Goal: Task Accomplishment & Management: Use online tool/utility

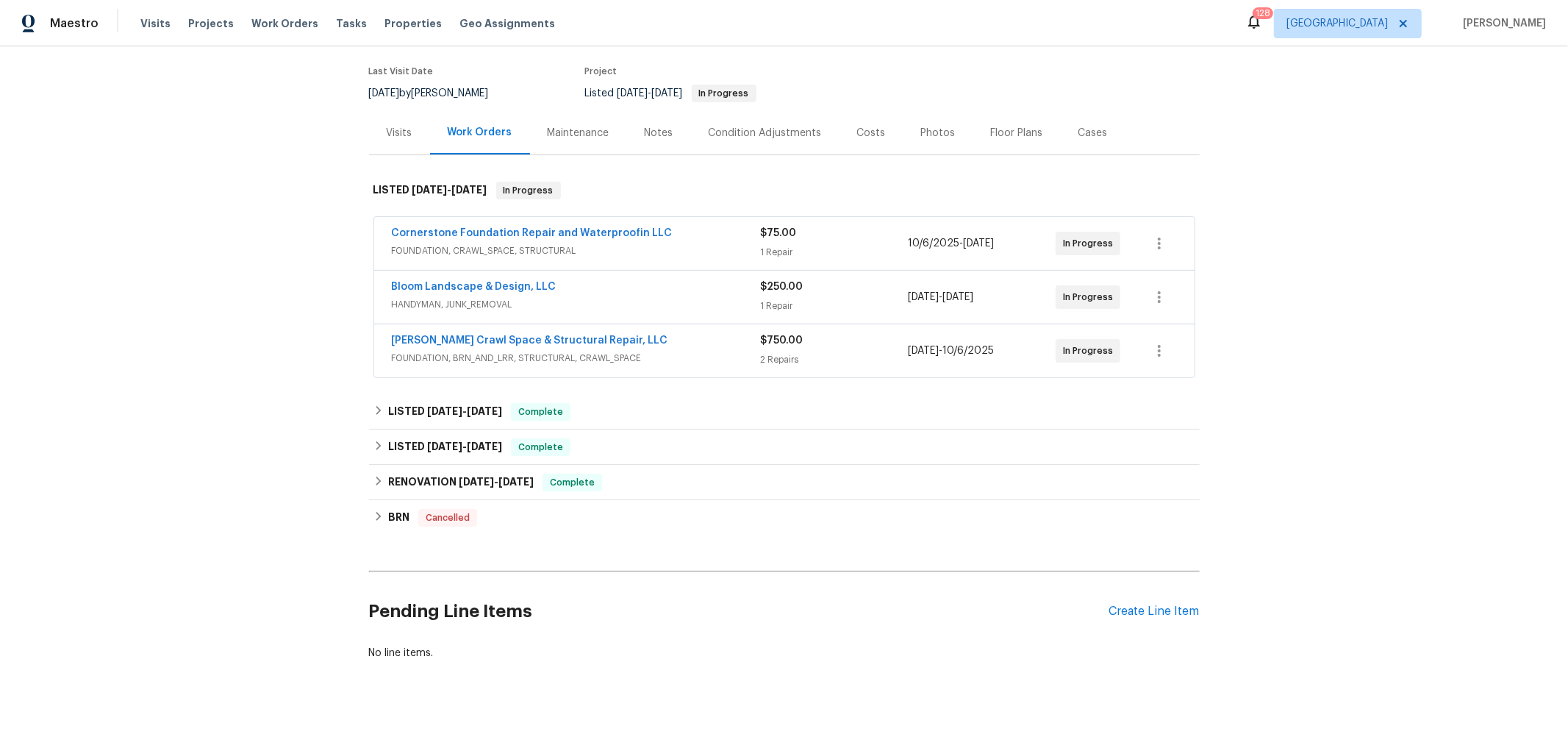
scroll to position [134, 0]
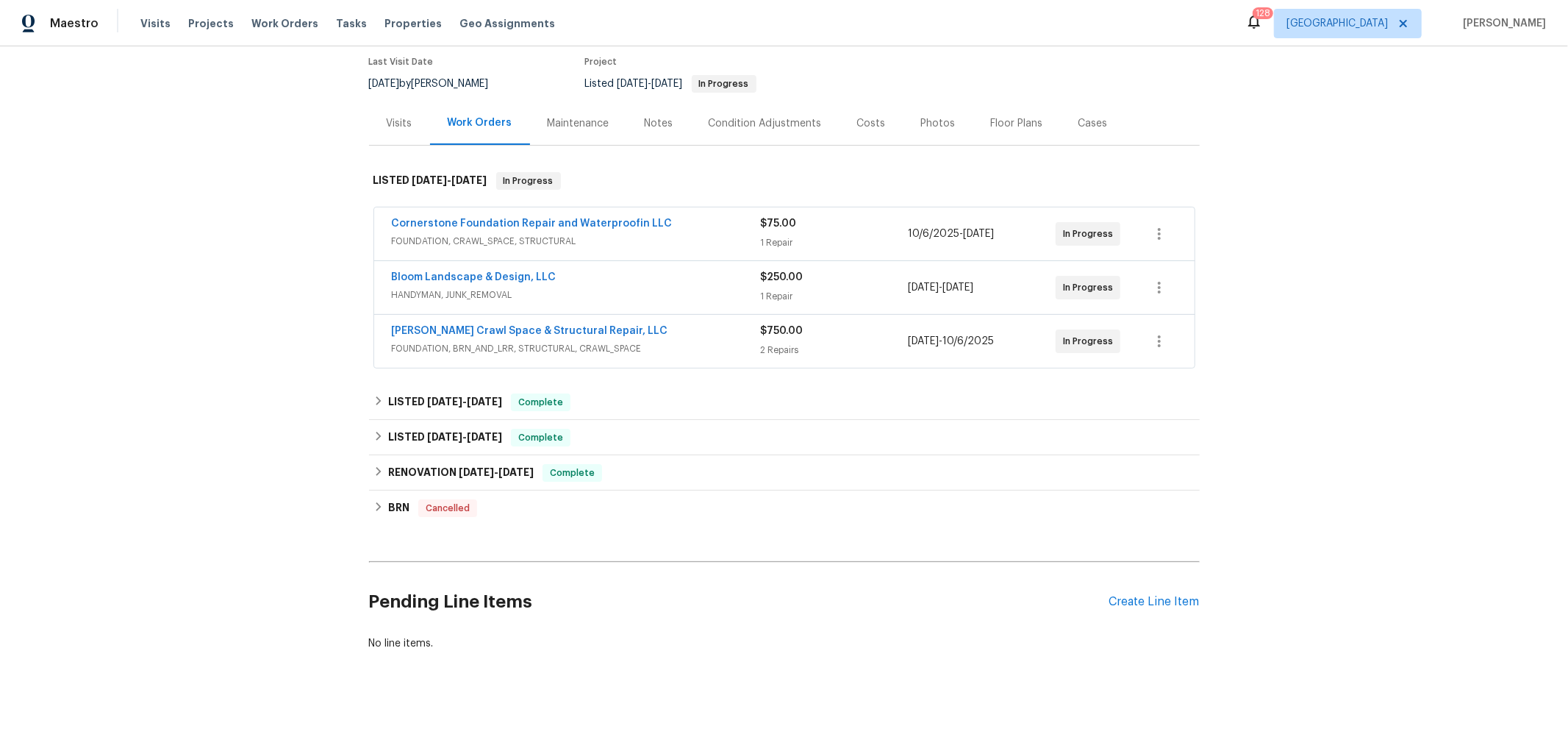
click at [683, 217] on div "Cornerstone Foundation Repair and Waterproofin LLC" at bounding box center [576, 225] width 369 height 17
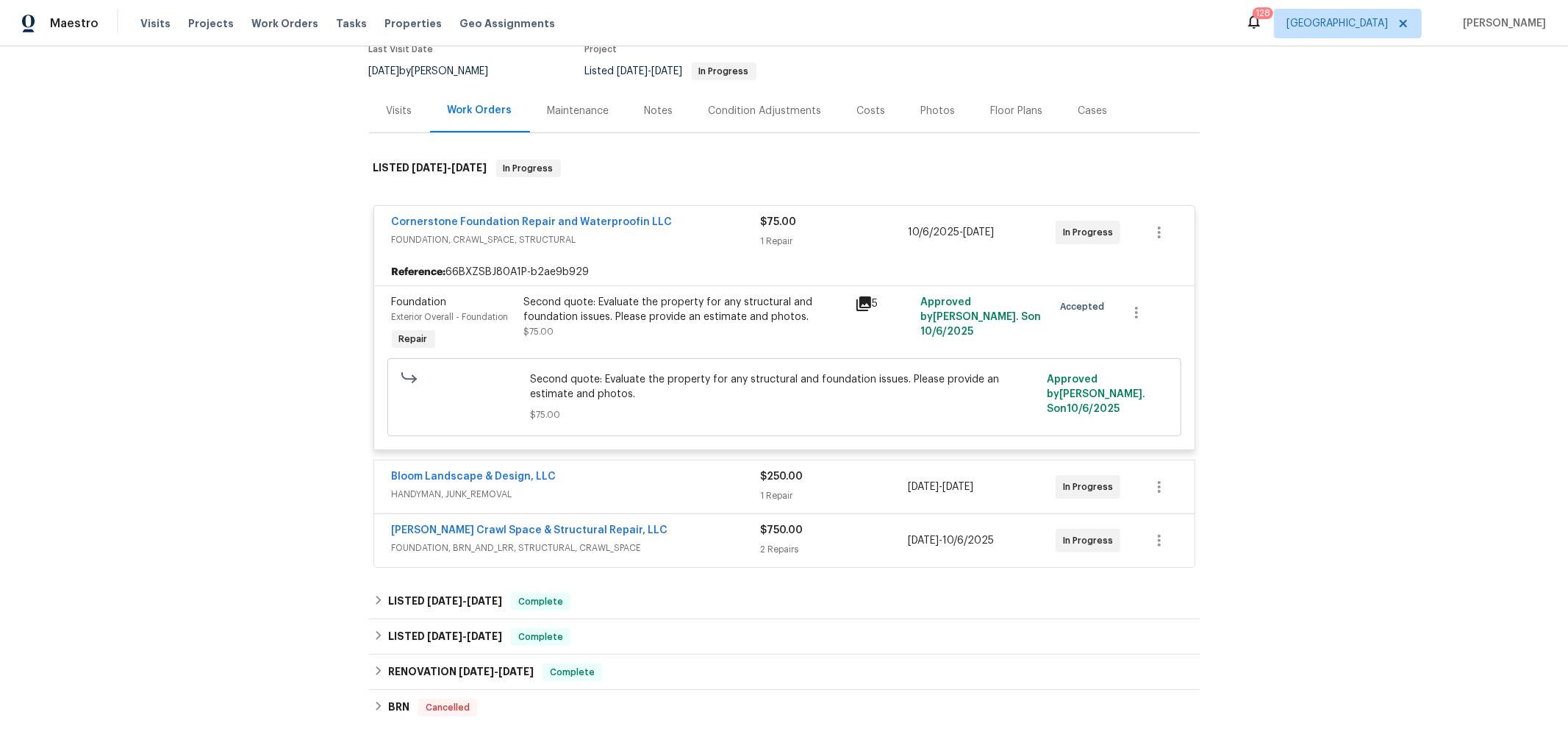
click at [857, 302] on icon at bounding box center [864, 304] width 15 height 15
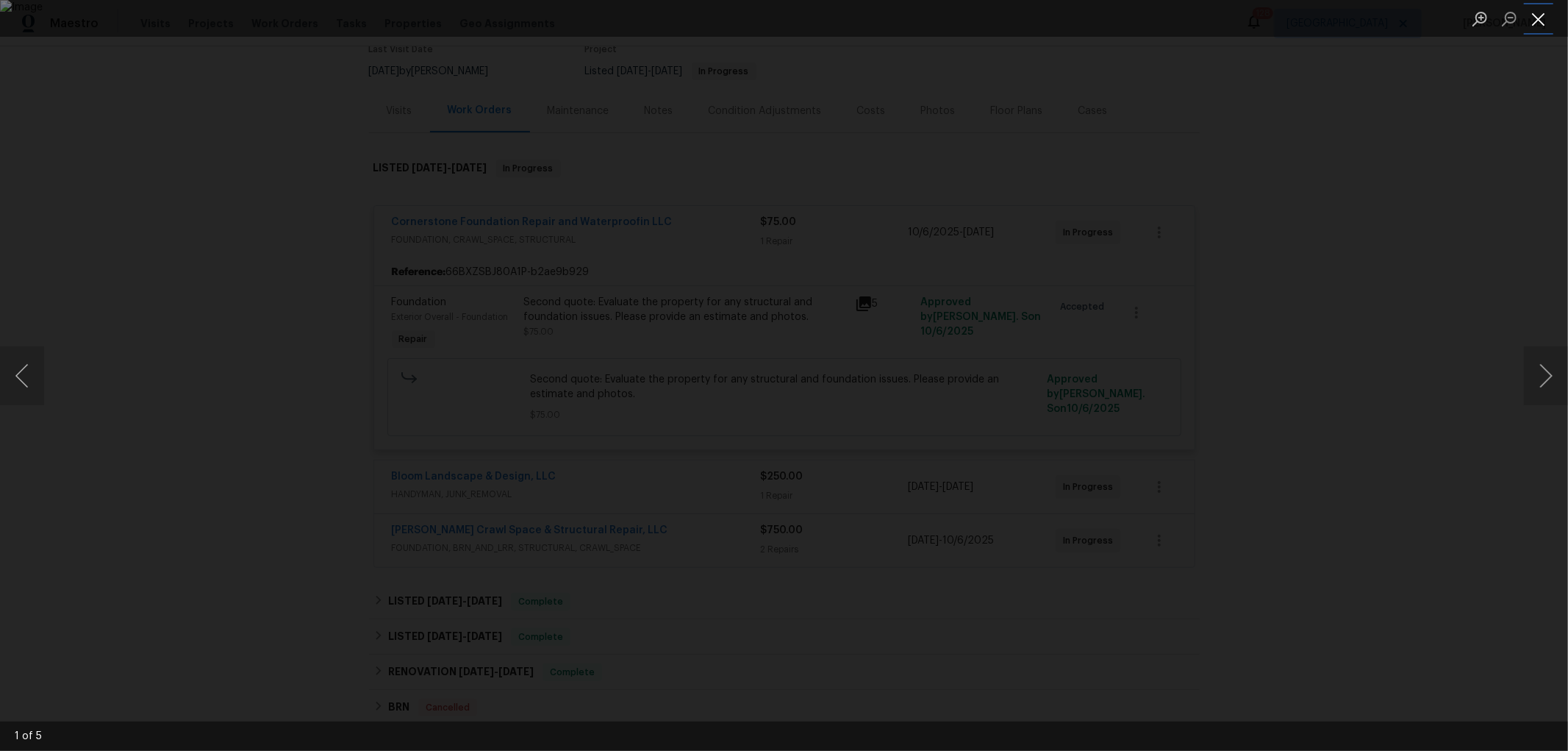
click at [1534, 15] on button "Close lightbox" at bounding box center [1539, 18] width 29 height 26
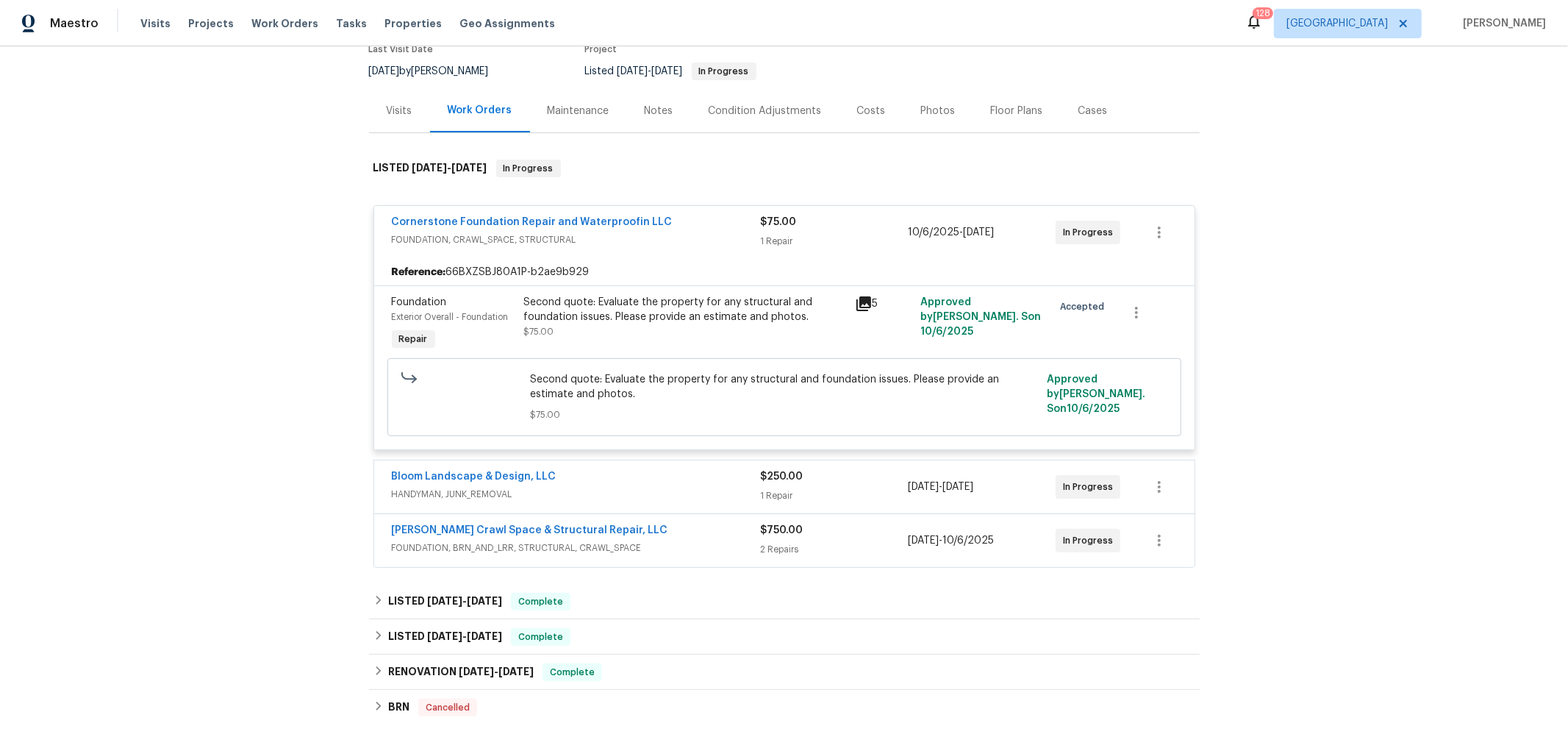
click at [691, 484] on div "Bloom Landscape & Design, LLC" at bounding box center [576, 477] width 369 height 17
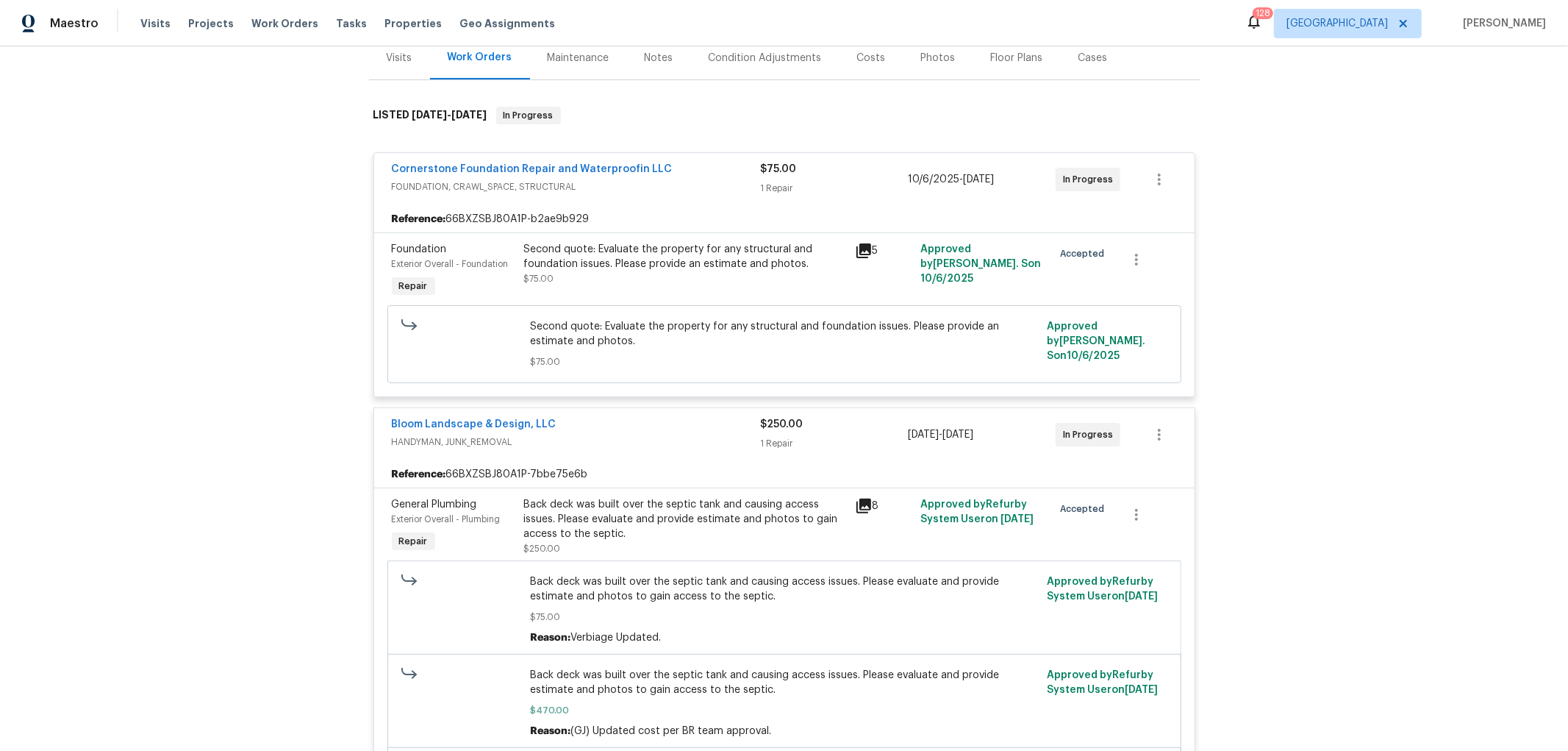
scroll to position [216, 0]
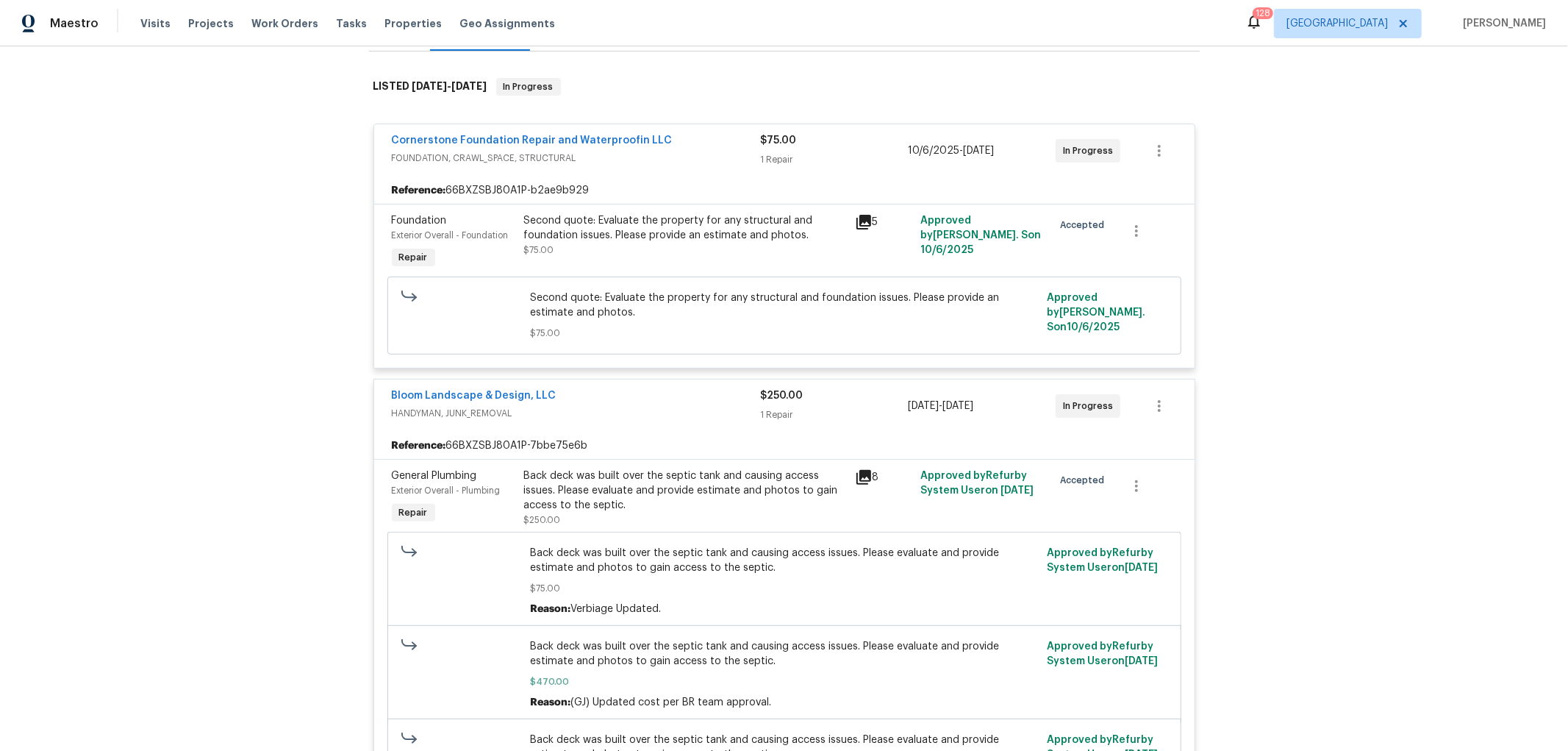
click at [684, 139] on div "Cornerstone Foundation Repair and Waterproofin LLC" at bounding box center [576, 141] width 369 height 17
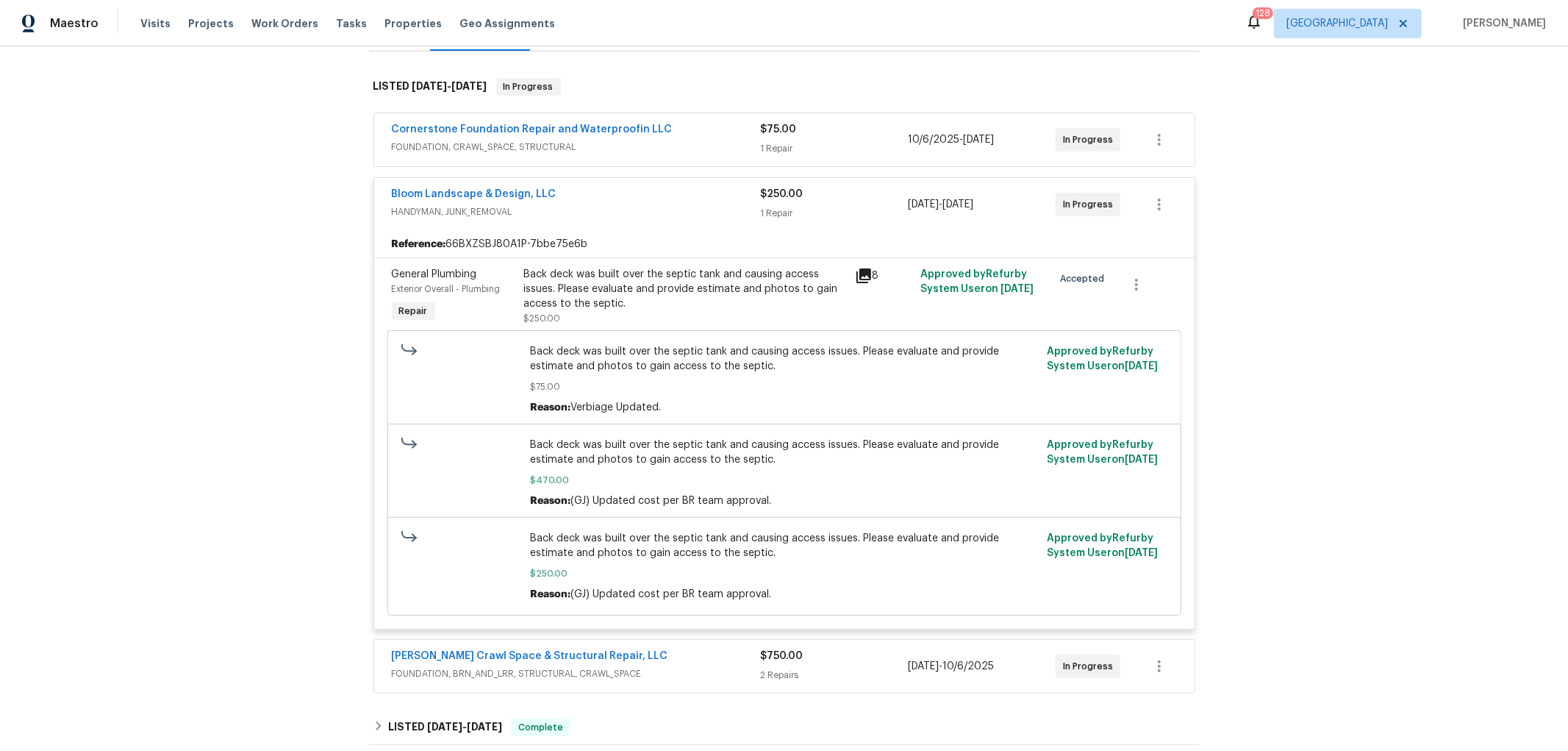
click at [855, 275] on icon at bounding box center [863, 275] width 17 height 17
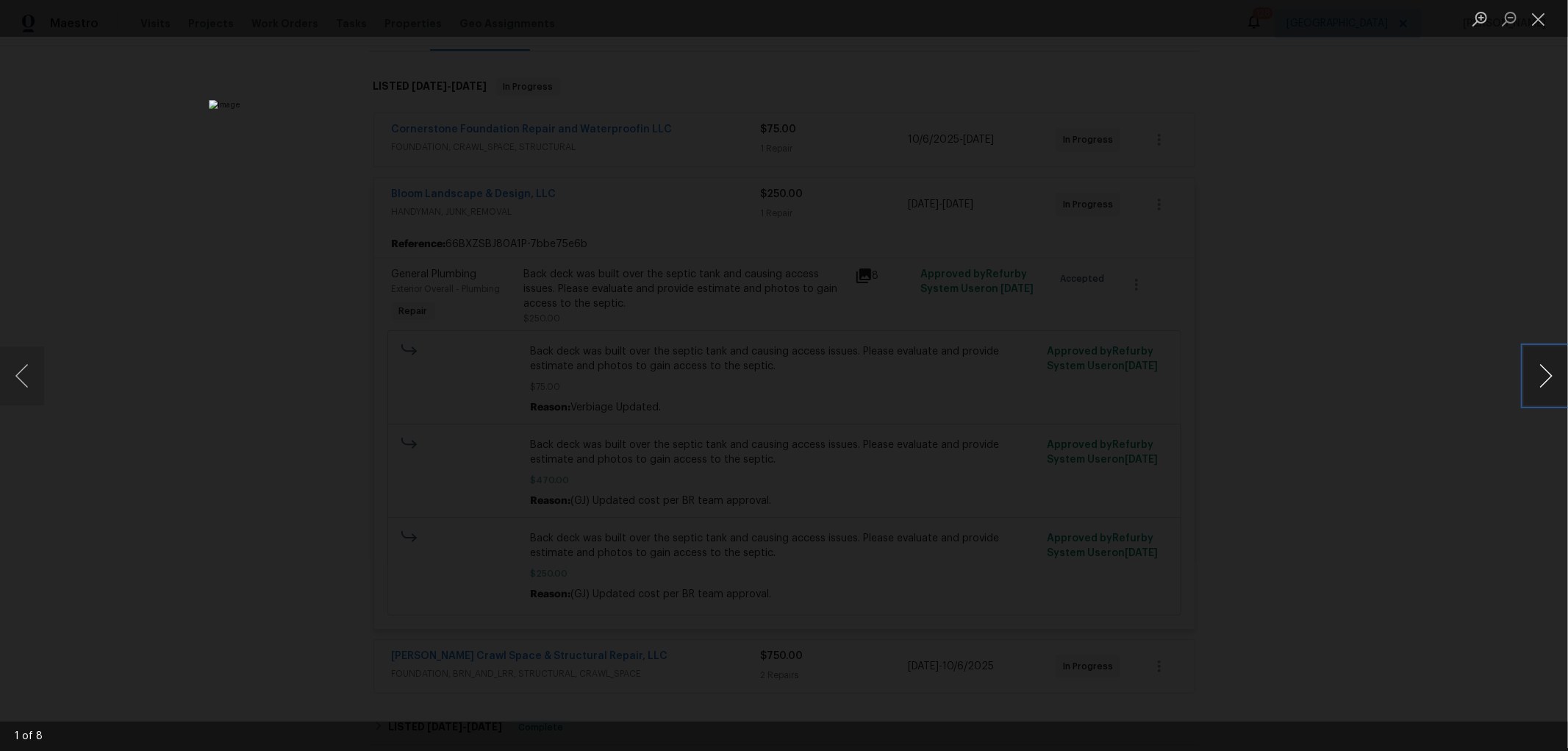
click at [1549, 371] on button "Next image" at bounding box center [1546, 376] width 44 height 59
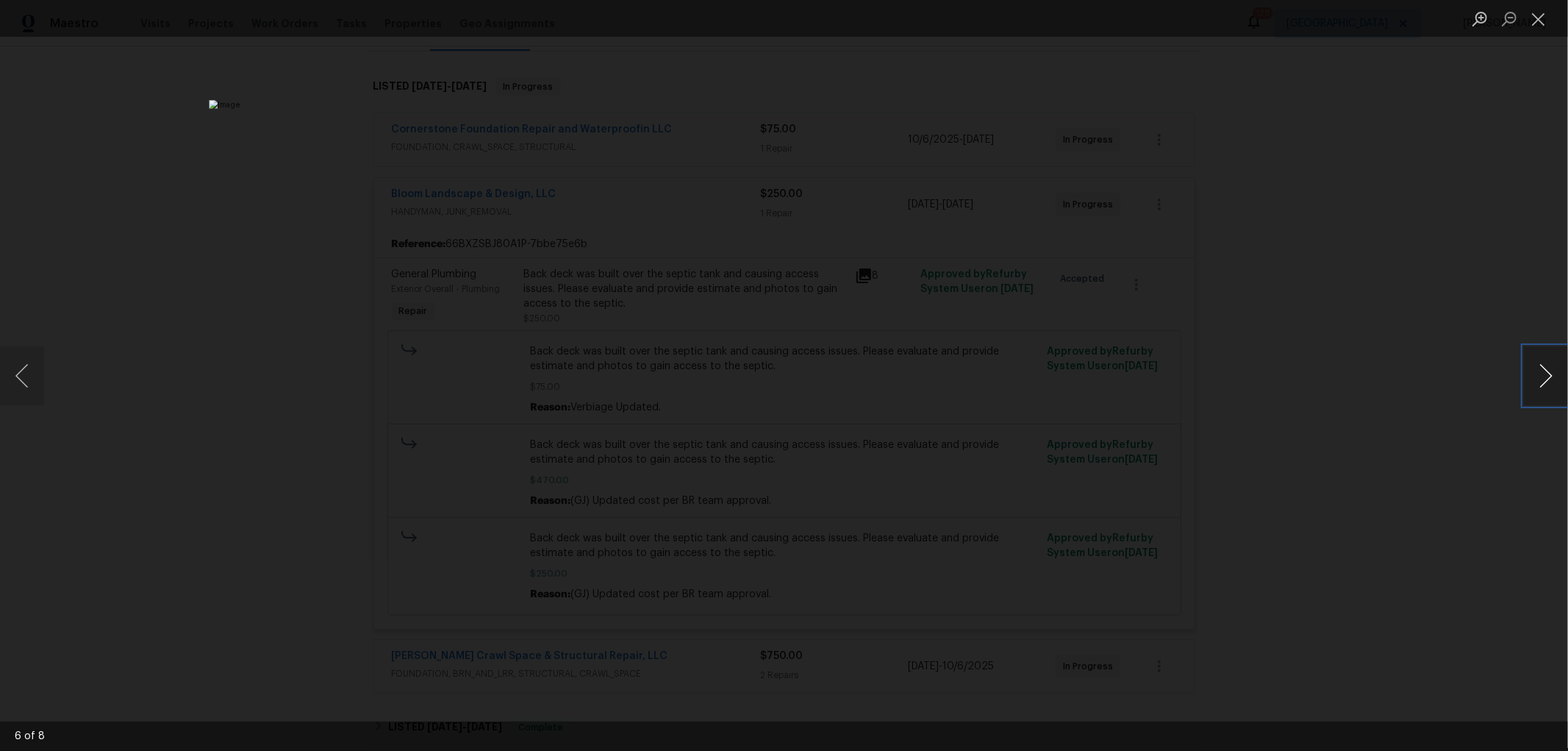
click at [1549, 371] on button "Next image" at bounding box center [1546, 376] width 44 height 59
click at [1534, 19] on button "Close lightbox" at bounding box center [1539, 18] width 29 height 26
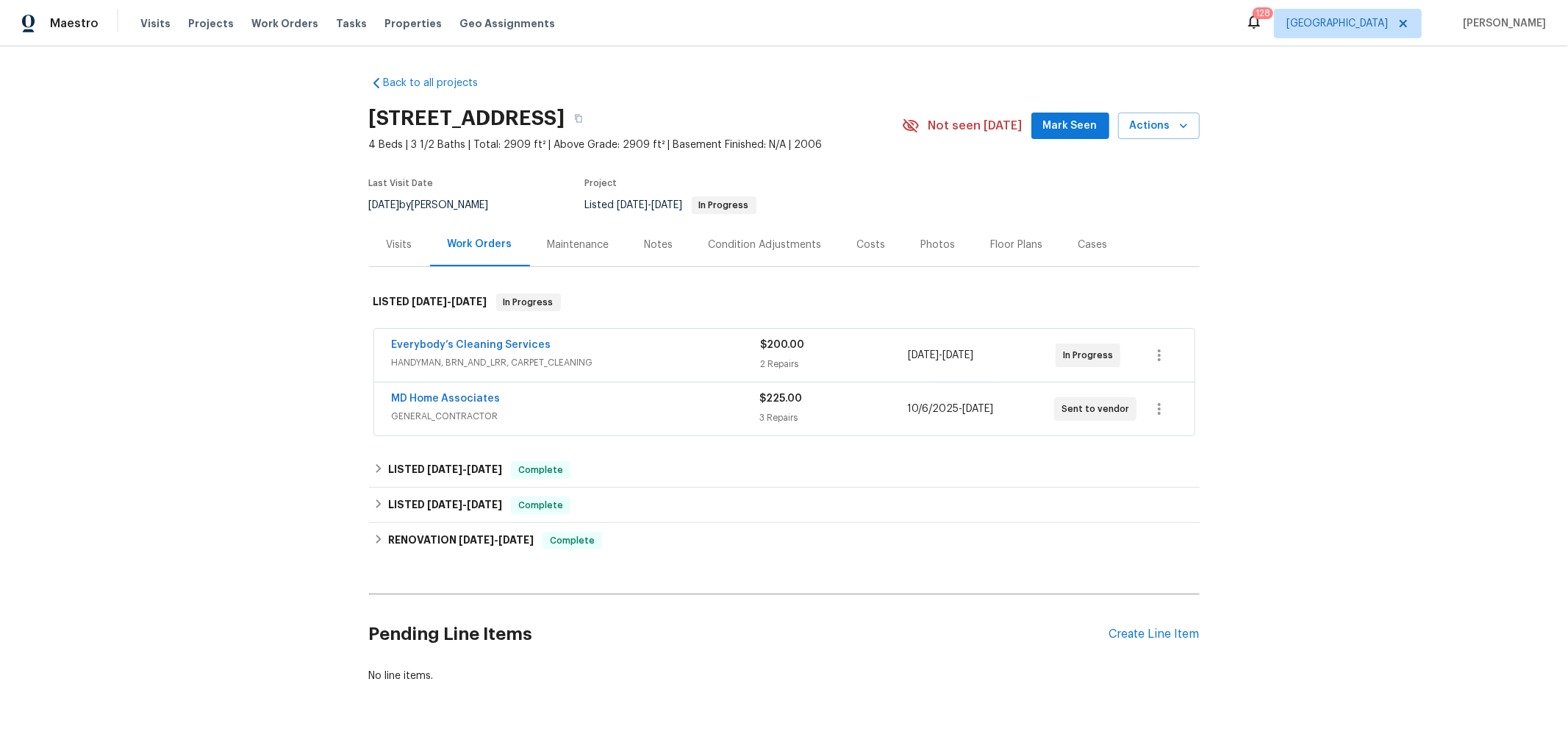
click at [662, 352] on div "Everybody’s Cleaning Services" at bounding box center [576, 346] width 369 height 17
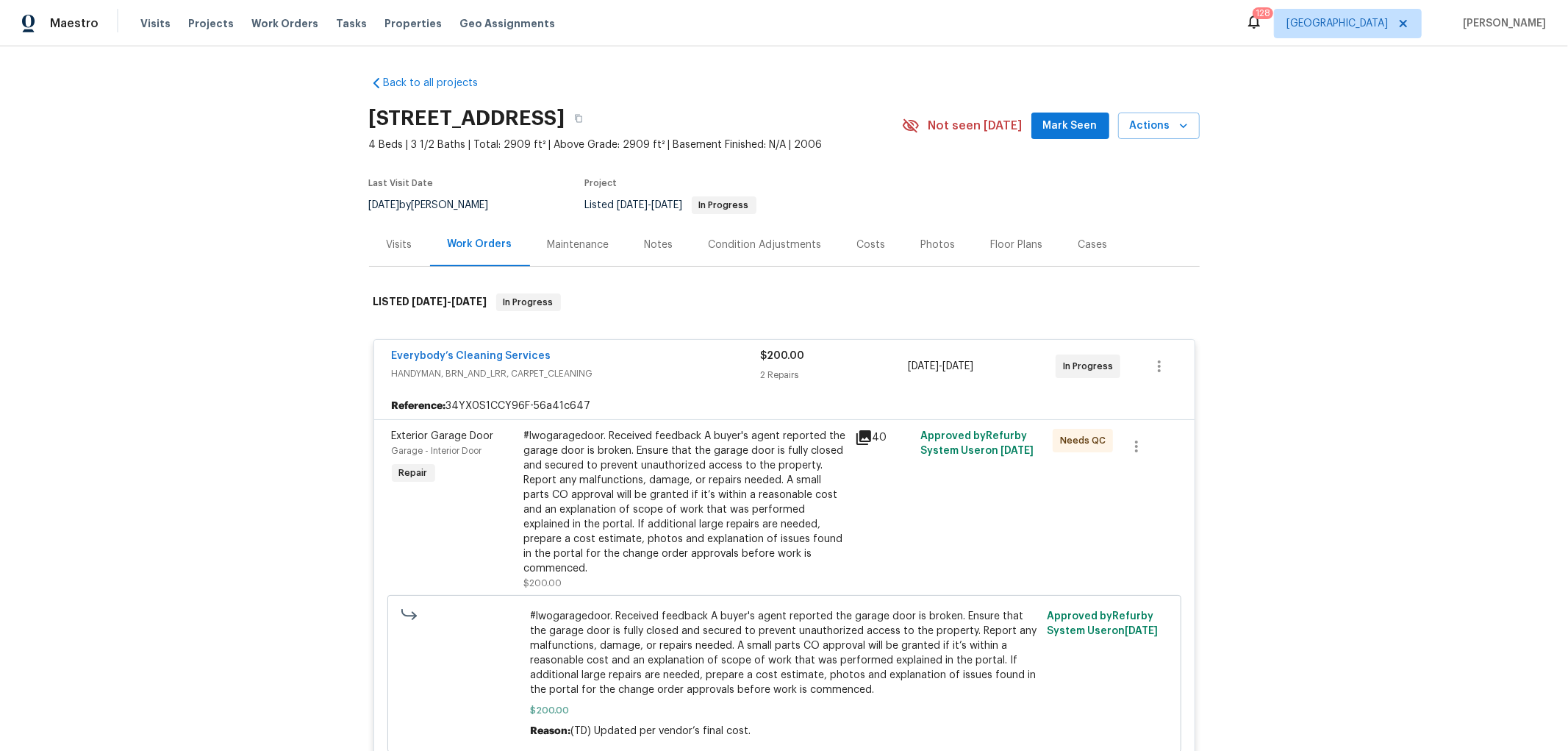
click at [857, 432] on icon at bounding box center [864, 438] width 15 height 15
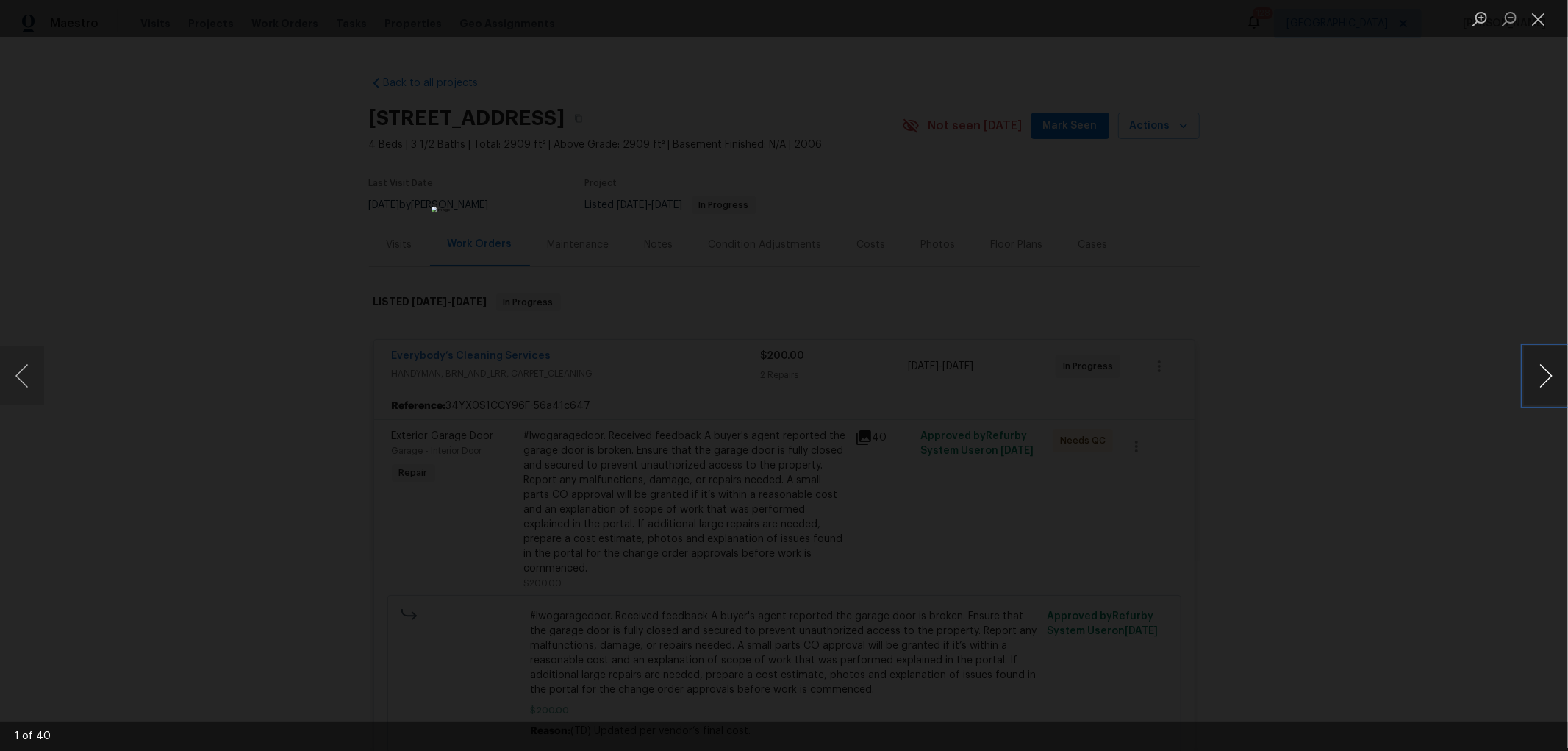
click at [1540, 368] on button "Next image" at bounding box center [1546, 376] width 44 height 59
click at [1540, 366] on button "Next image" at bounding box center [1546, 376] width 44 height 59
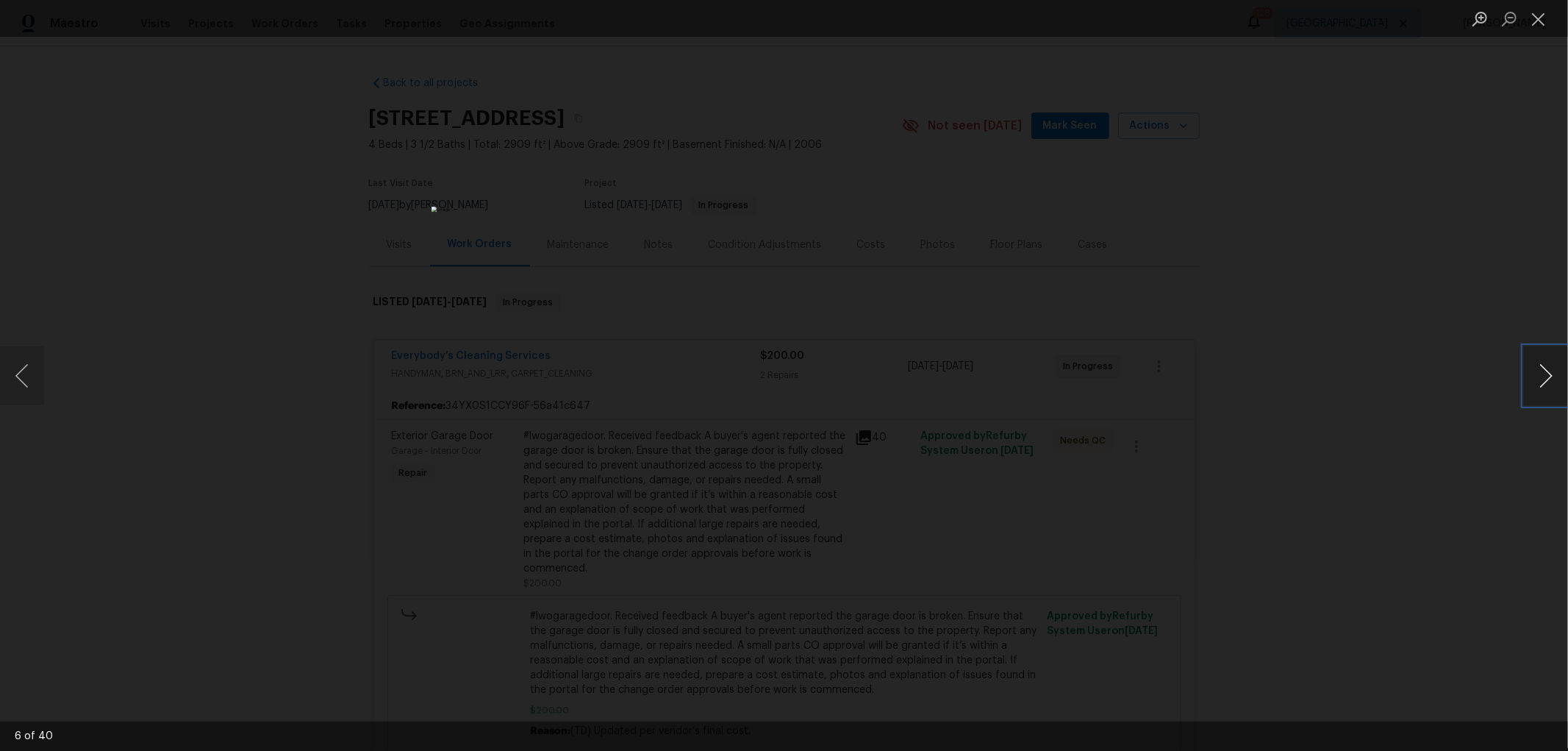
click at [1540, 366] on button "Next image" at bounding box center [1546, 376] width 44 height 59
click at [31, 374] on button "Previous image" at bounding box center [22, 376] width 44 height 59
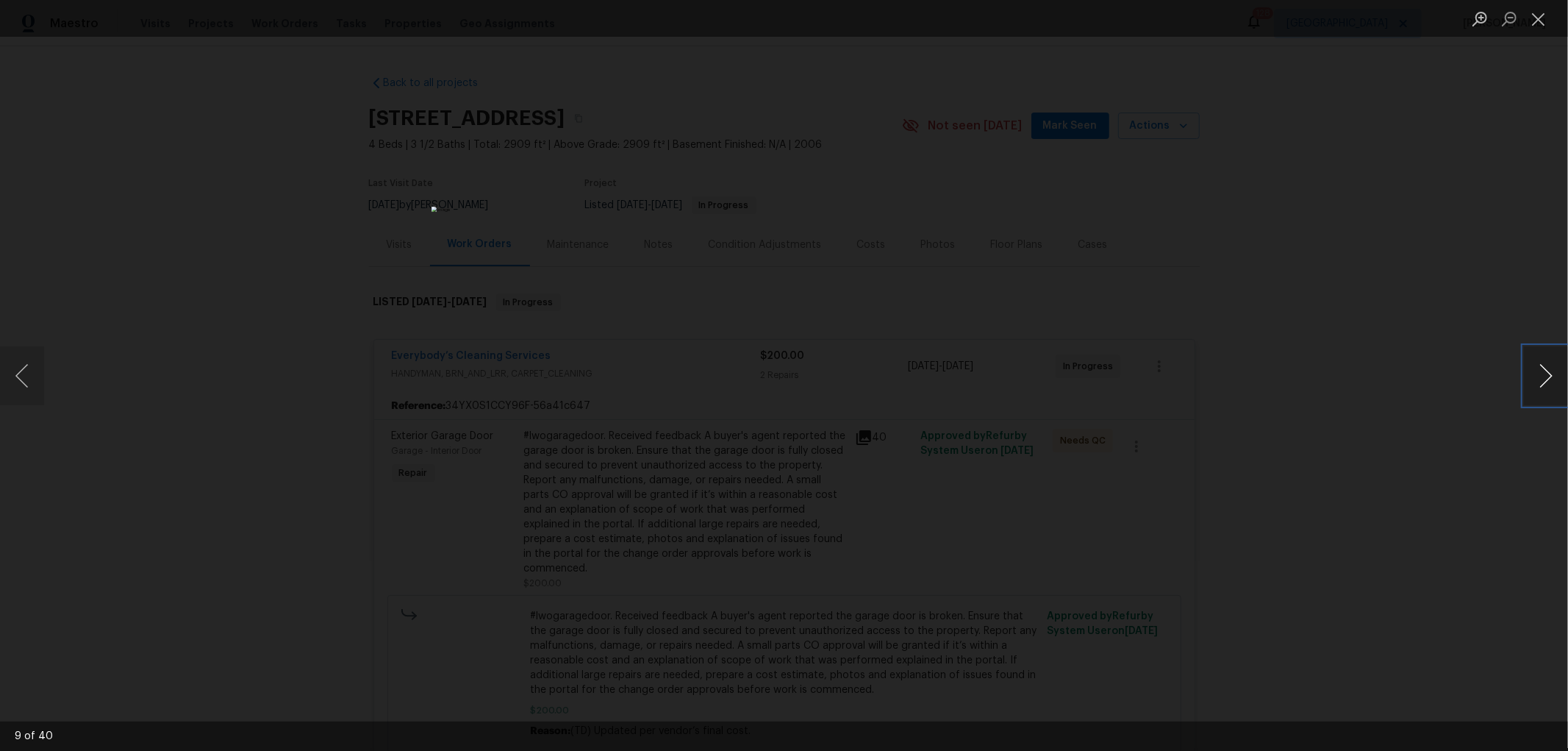
click at [1541, 368] on button "Next image" at bounding box center [1546, 376] width 44 height 59
click at [1540, 368] on button "Next image" at bounding box center [1546, 376] width 44 height 59
click at [1540, 368] on button "Next image" at bounding box center [1546, 376] width 44 height 59
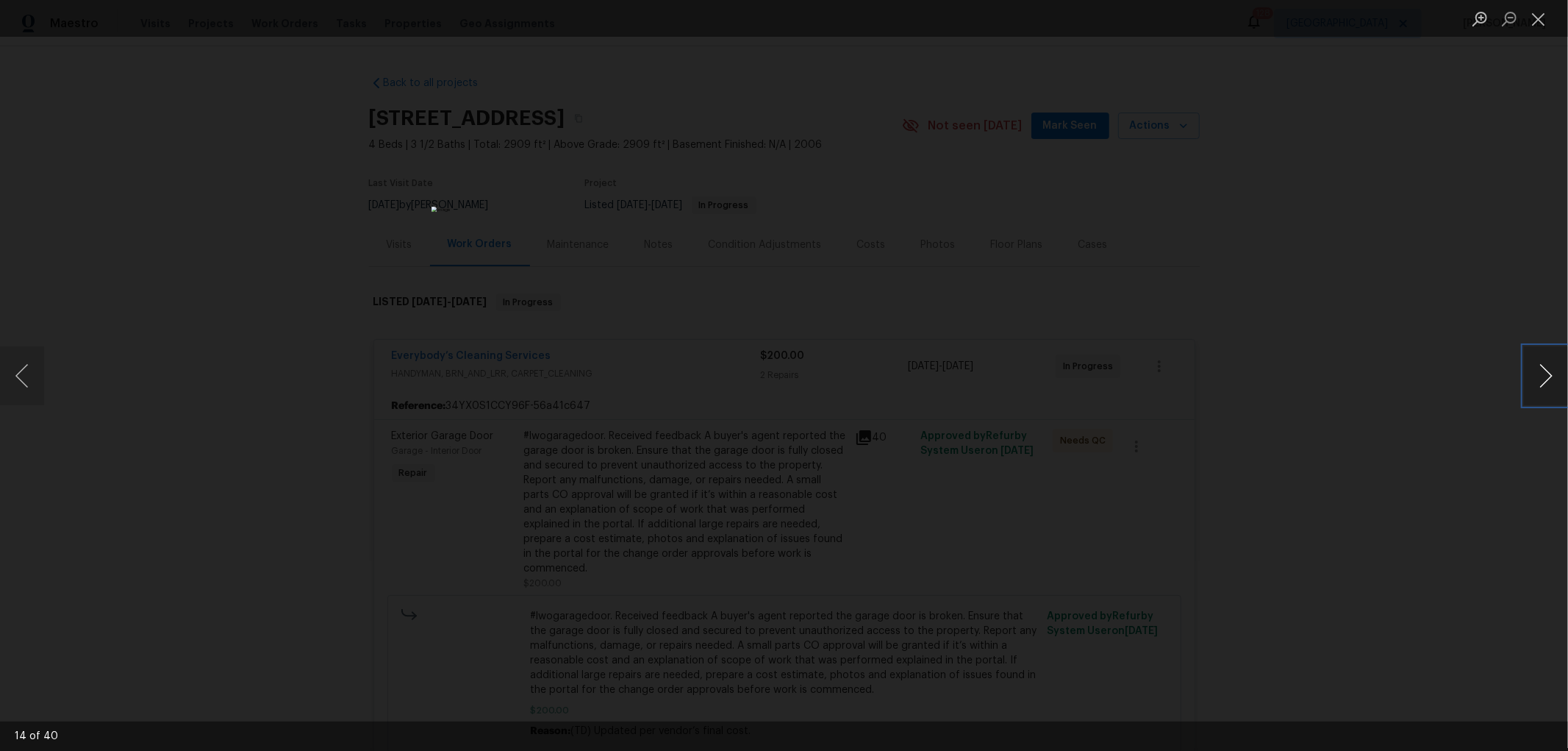
click at [1537, 369] on button "Next image" at bounding box center [1546, 376] width 44 height 59
click at [1533, 371] on button "Next image" at bounding box center [1546, 376] width 44 height 59
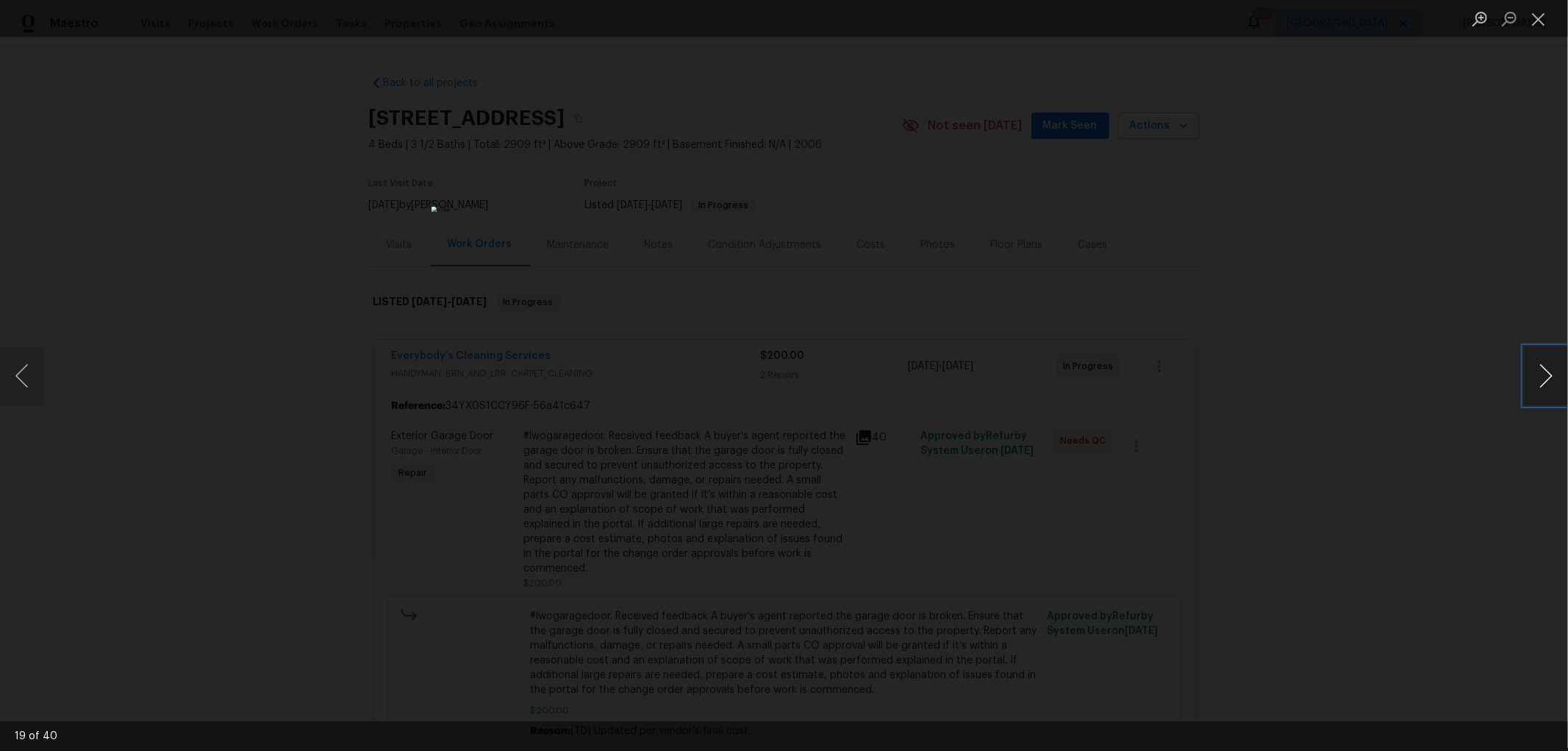
click at [1533, 371] on button "Next image" at bounding box center [1546, 376] width 44 height 59
click at [1540, 377] on button "Next image" at bounding box center [1546, 376] width 44 height 59
